Goal: Use online tool/utility

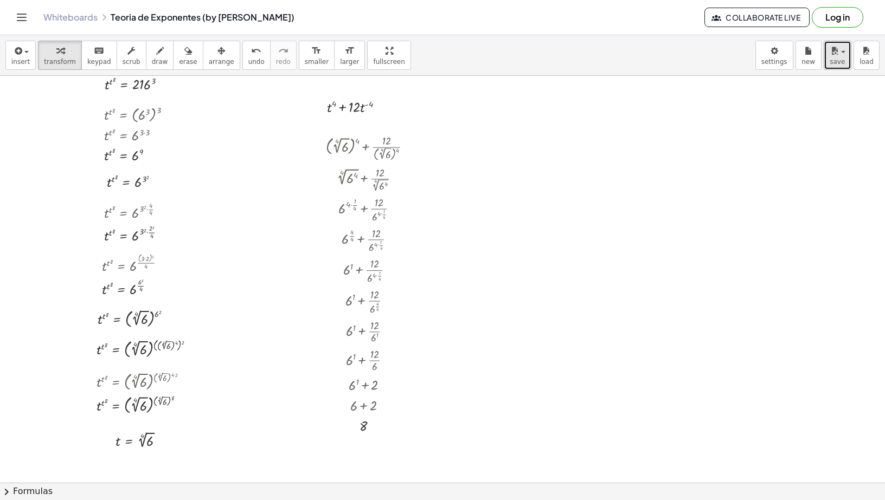
click at [835, 62] on span "save" at bounding box center [837, 62] width 15 height 8
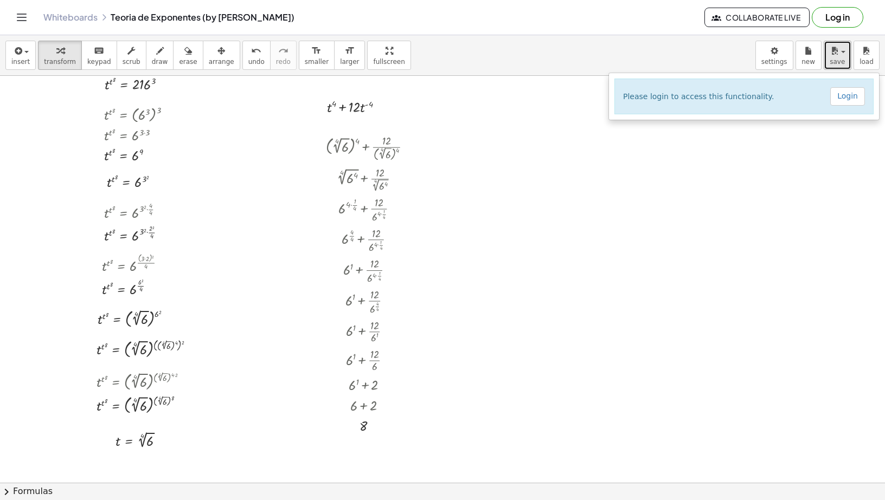
click at [845, 63] on button "save" at bounding box center [838, 55] width 28 height 29
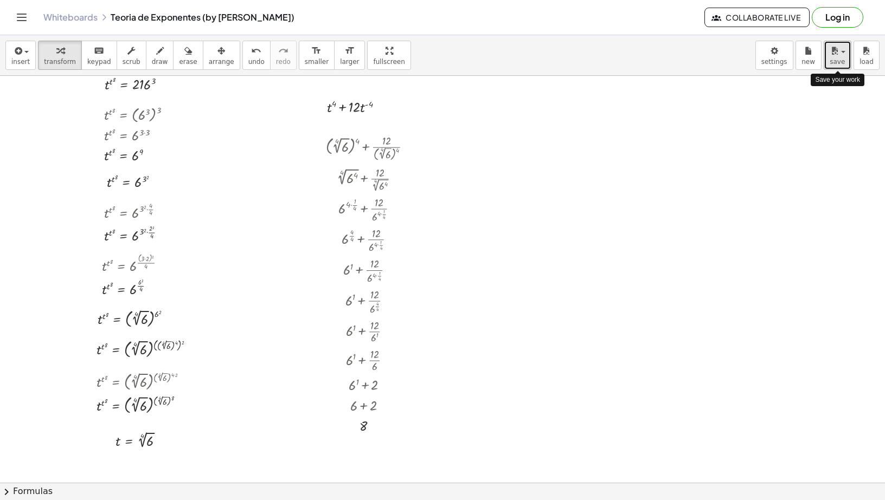
click at [845, 63] on button "save" at bounding box center [838, 55] width 28 height 29
